Goal: Check status

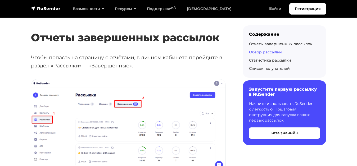
scroll to position [53, 0]
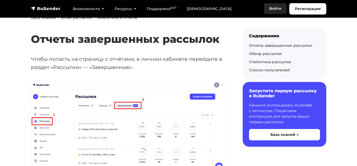
click at [273, 10] on link "Войти" at bounding box center [275, 8] width 23 height 11
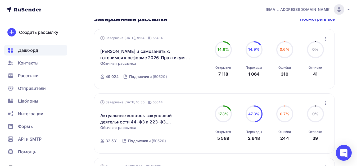
scroll to position [224, 0]
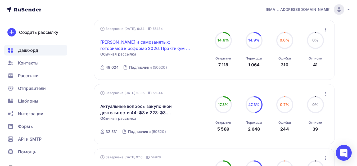
click at [169, 43] on link "[PERSON_NAME] и самозанятых: готовимся к реформе 2026. Практикум в [GEOGRAPHIC_…" at bounding box center [145, 45] width 91 height 13
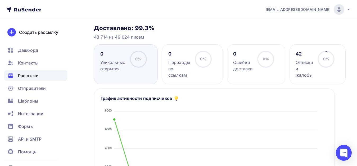
scroll to position [25, 0]
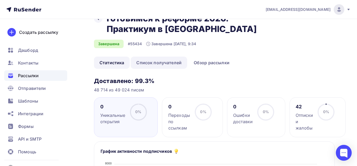
click at [153, 63] on link "Список получателей" at bounding box center [159, 63] width 56 height 12
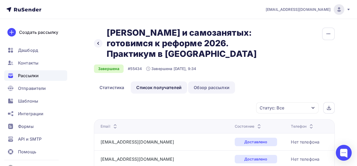
click at [201, 88] on link "Обзор рассылки" at bounding box center [211, 88] width 47 height 12
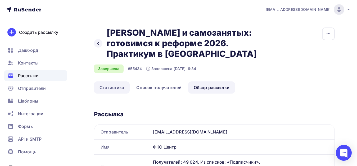
click at [117, 88] on link "Статистика" at bounding box center [112, 88] width 36 height 12
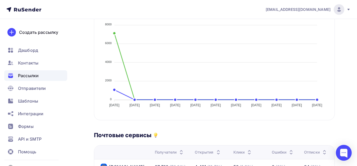
scroll to position [131, 0]
